Goal: Task Accomplishment & Management: Use online tool/utility

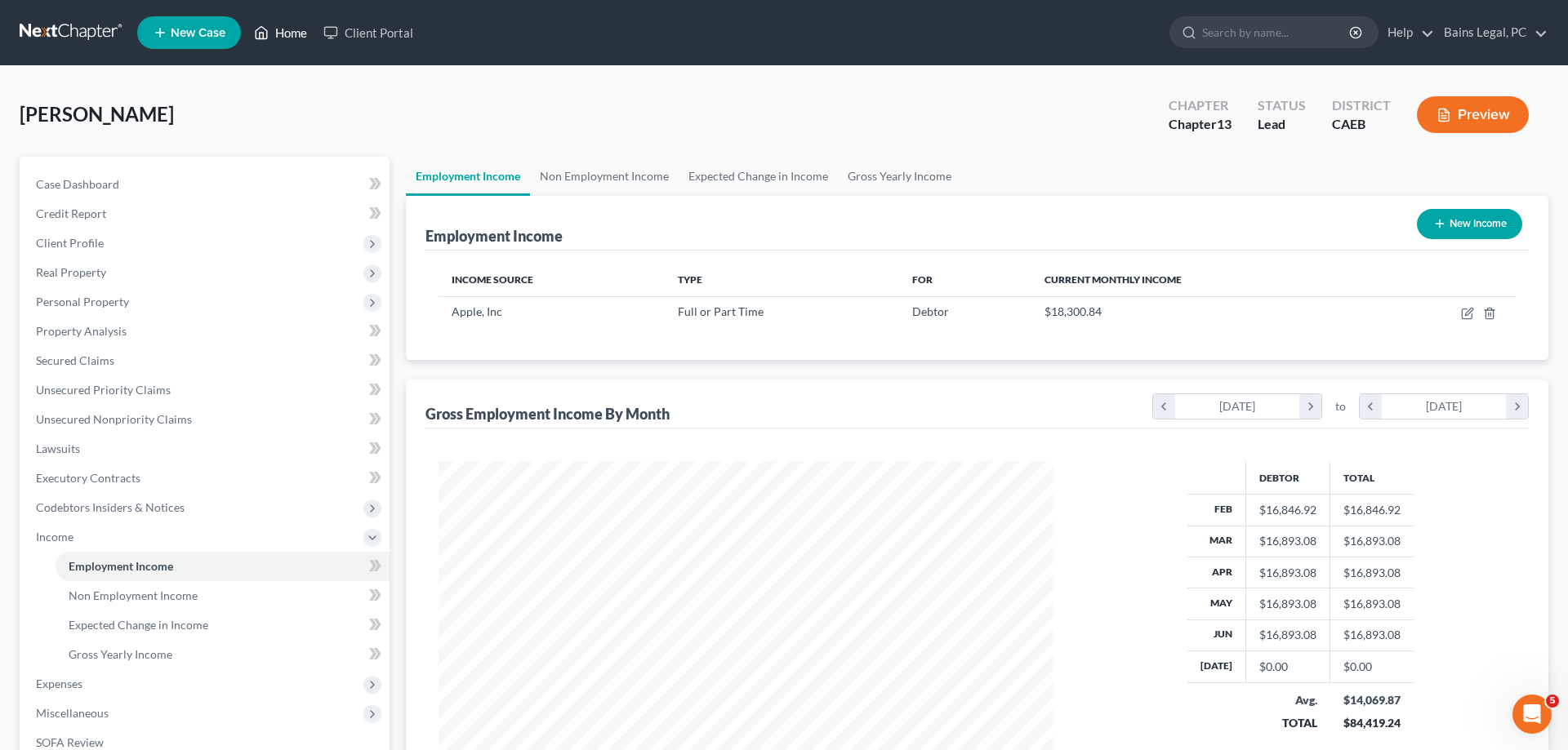
scroll to position [307, 648]
click at [277, 28] on link "Home" at bounding box center [280, 32] width 69 height 29
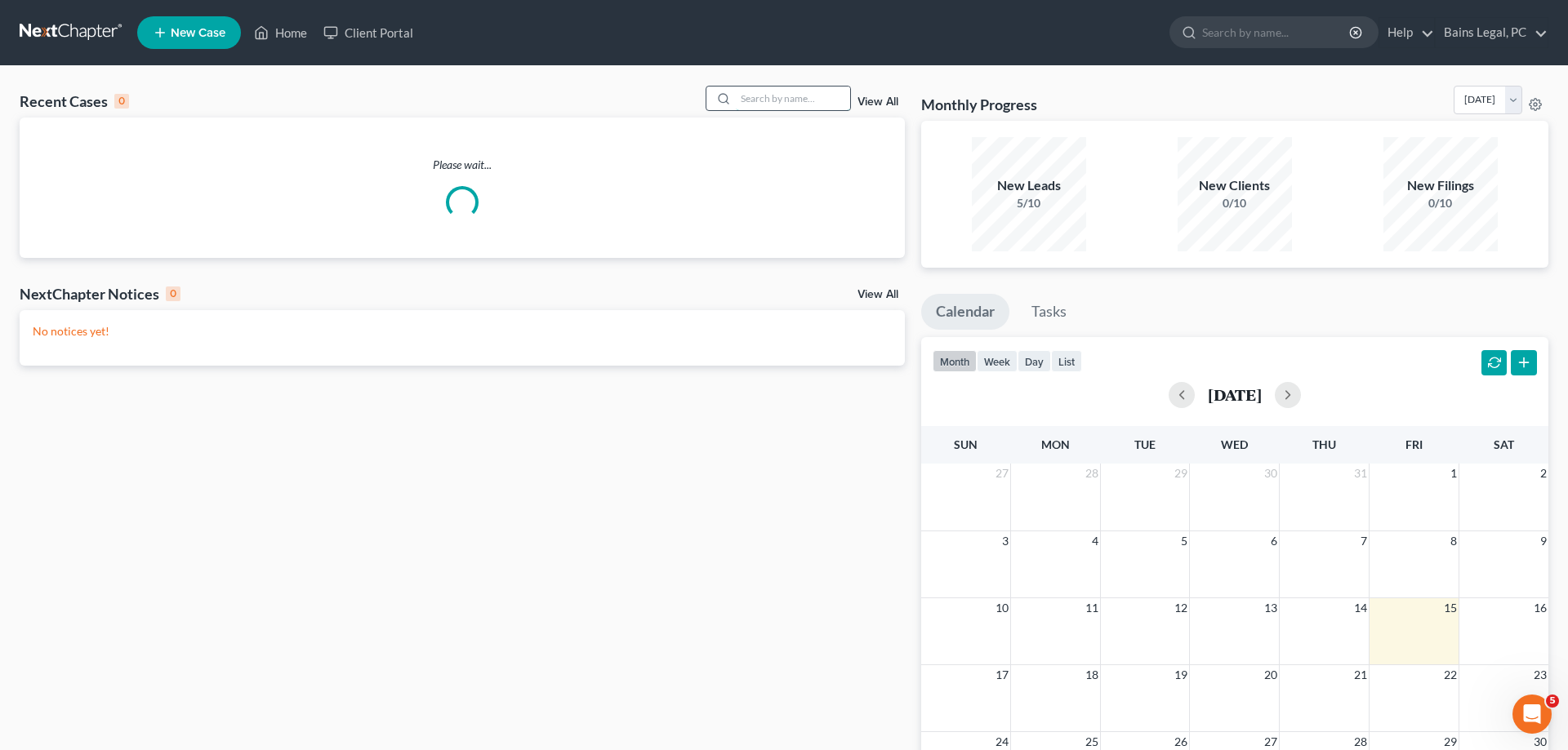
click at [740, 91] on input "search" at bounding box center [793, 98] width 114 height 24
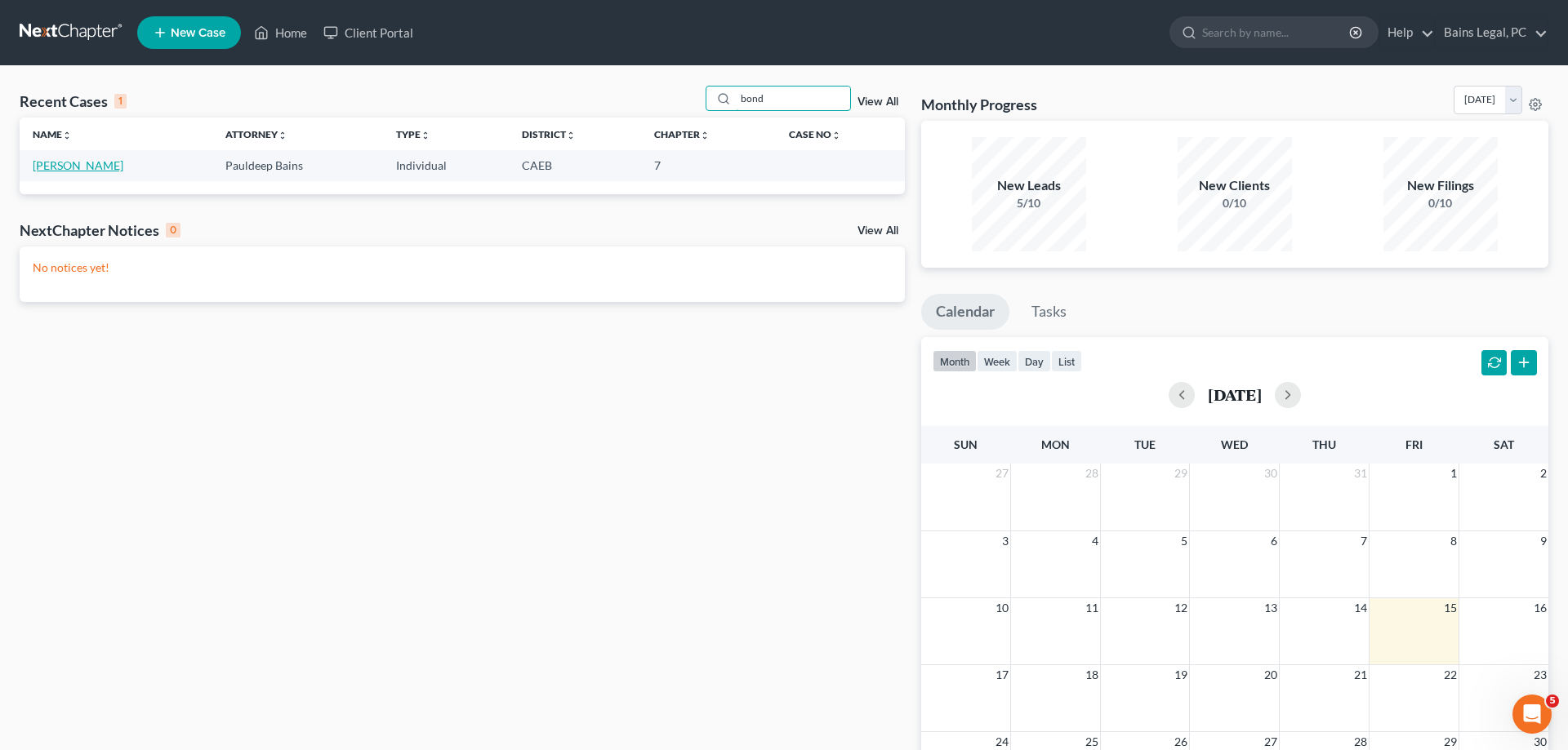
type input "bond"
click at [81, 170] on link "[PERSON_NAME]" at bounding box center [78, 166] width 90 height 14
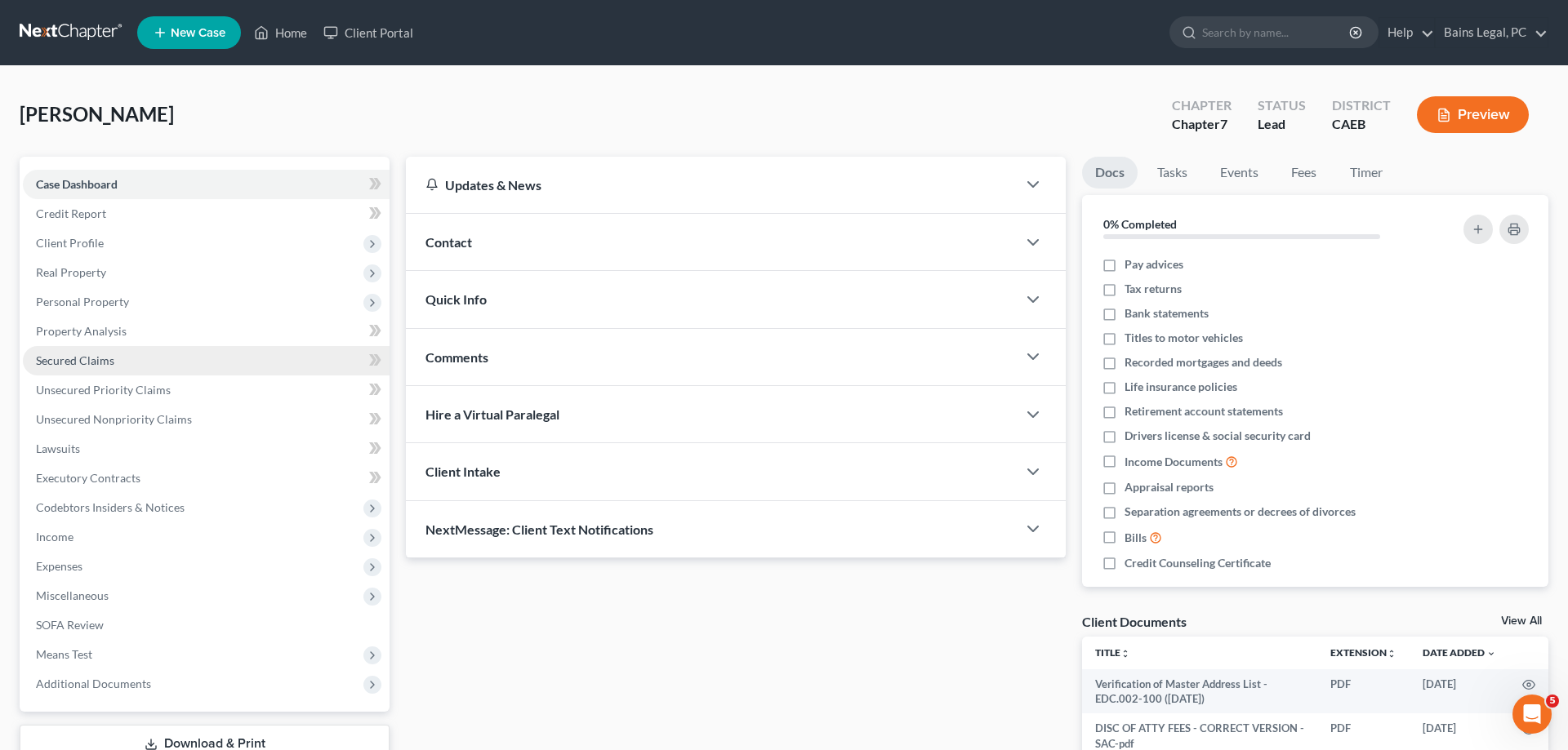
click at [92, 359] on span "Secured Claims" at bounding box center [75, 360] width 79 height 14
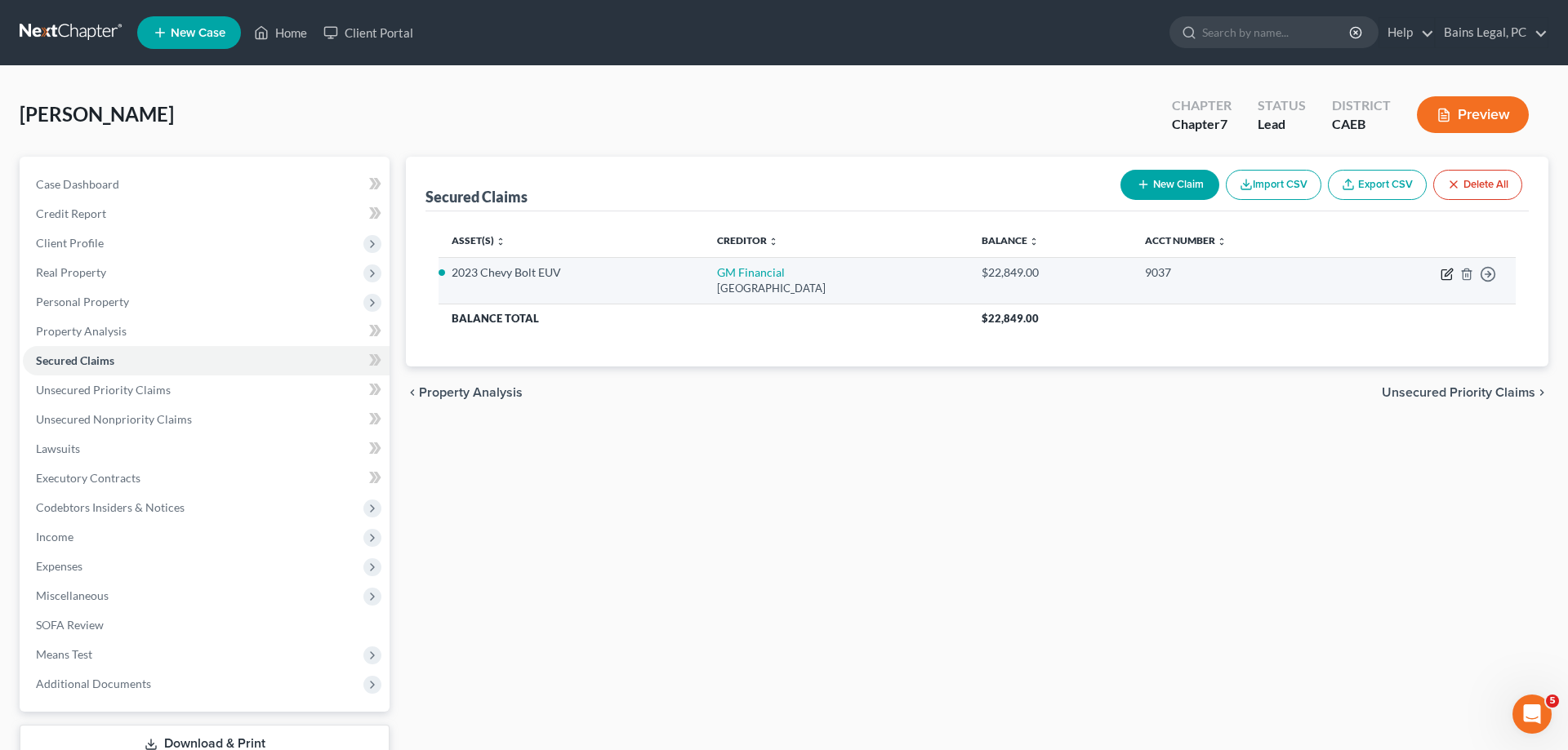
click at [1448, 273] on icon "button" at bounding box center [1447, 274] width 13 height 13
select select "45"
select select "4"
select select "2"
select select "0"
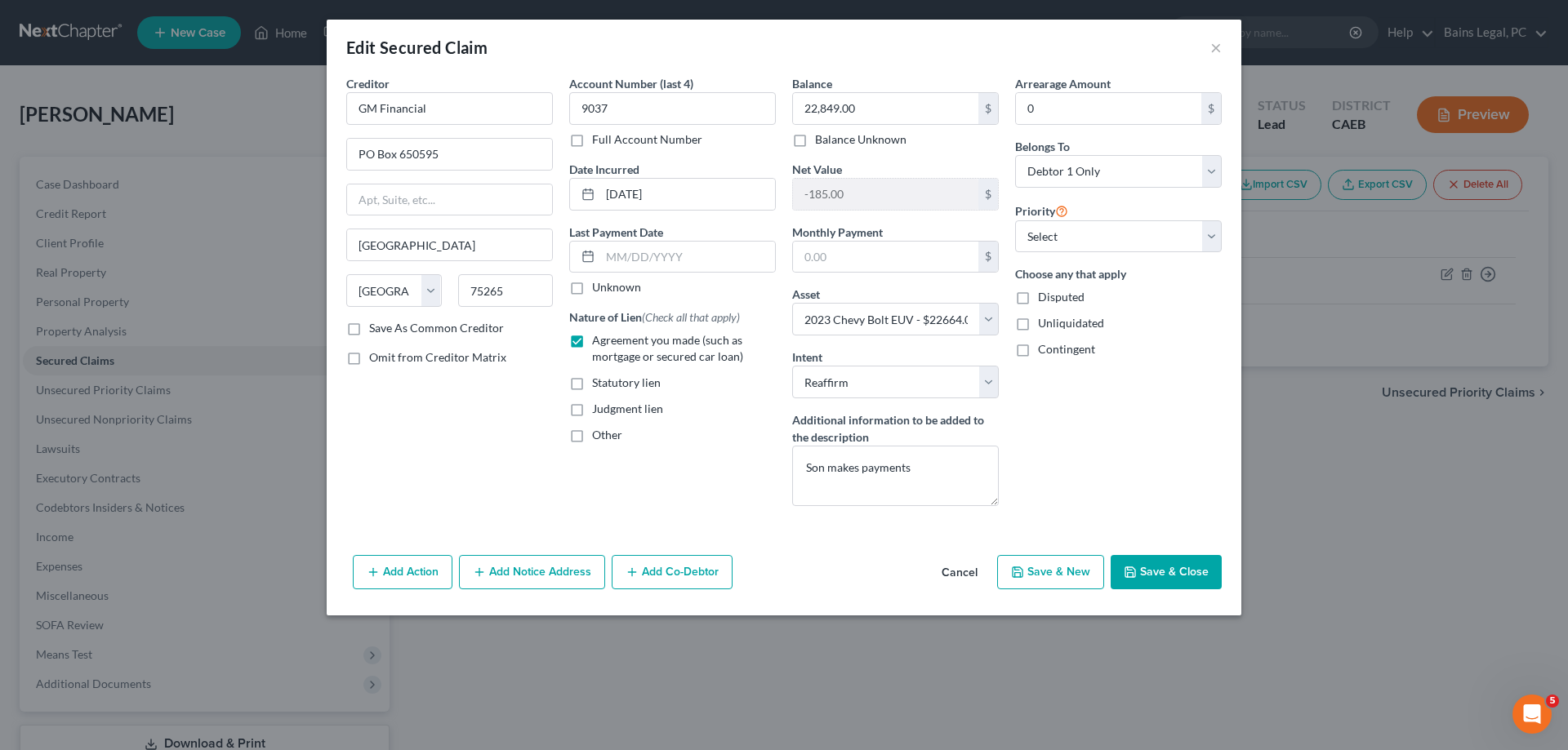
click at [1175, 575] on button "Save & Close" at bounding box center [1166, 573] width 111 height 34
